Goal: Task Accomplishment & Management: Use online tool/utility

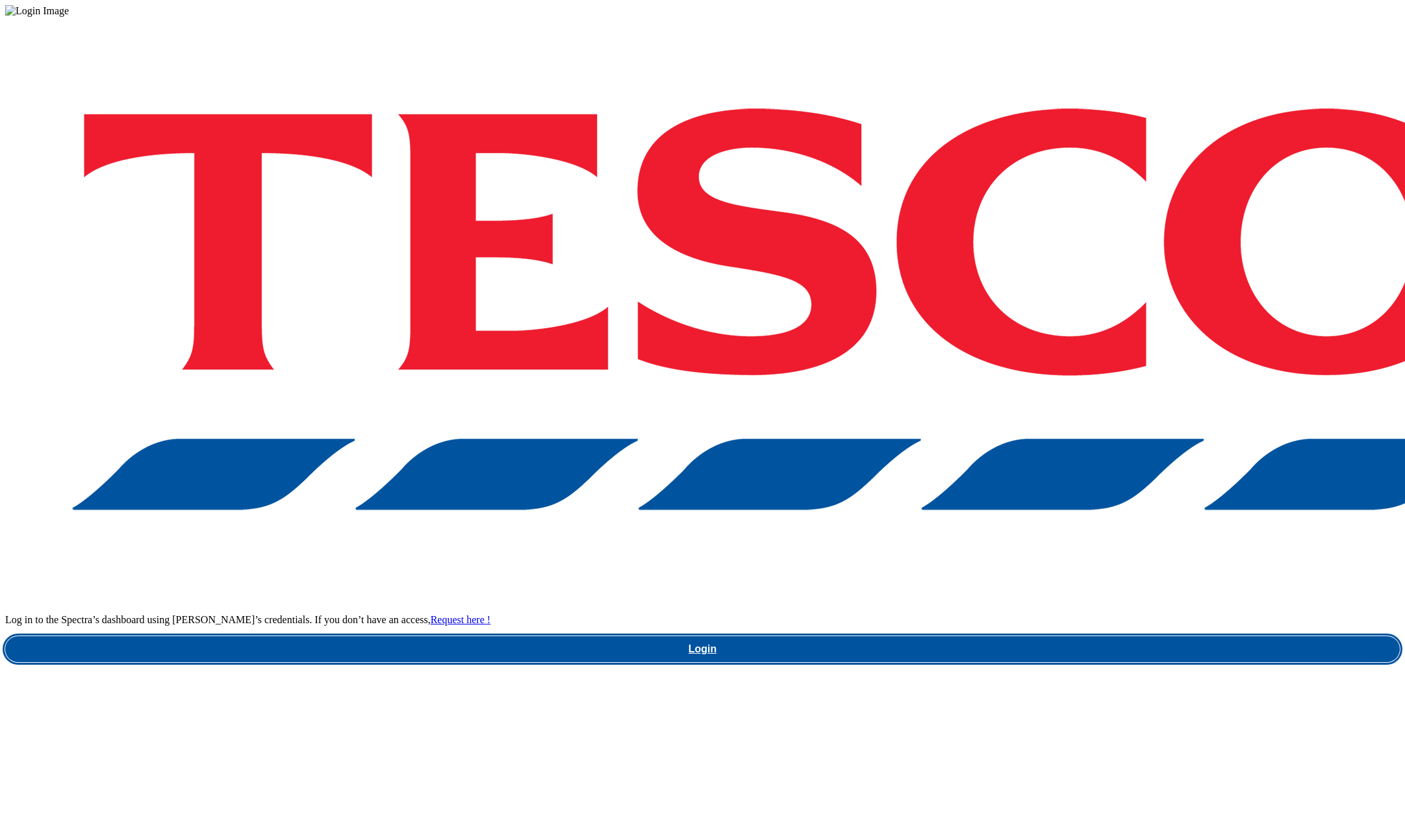
click at [1054, 636] on link "Login" at bounding box center [702, 649] width 1395 height 26
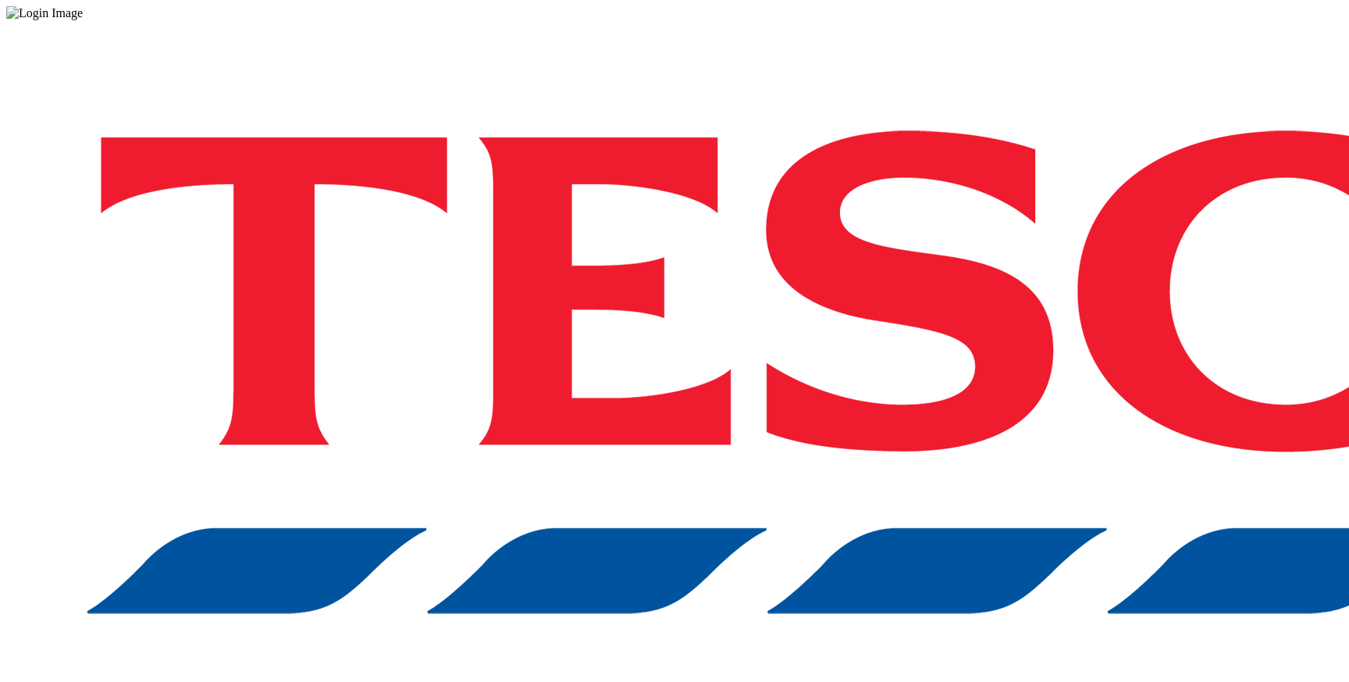
click at [951, 416] on div "Log in to the Spectra’s dashboard using Tesco’s credentials. If you don’t have …" at bounding box center [674, 408] width 1337 height 776
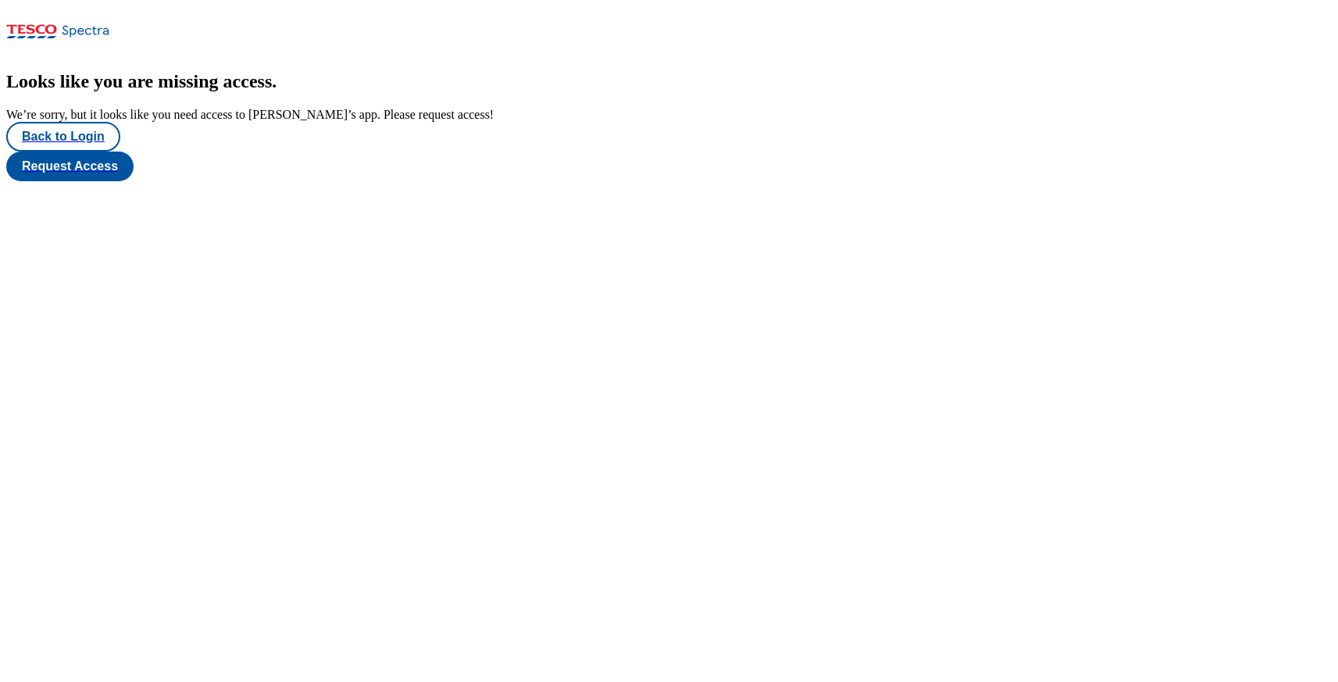
scroll to position [16, 0]
